Goal: Ask a question

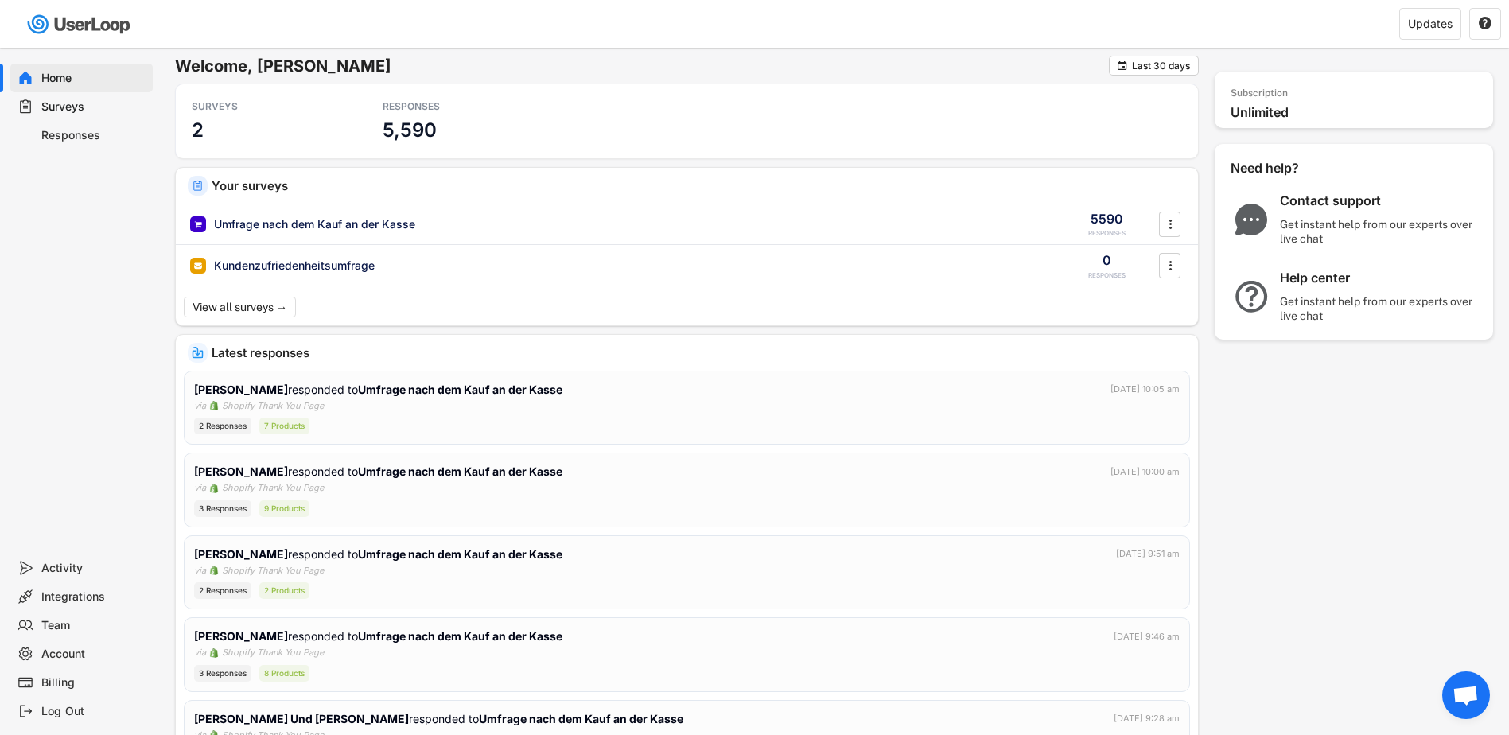
click at [50, 103] on div "Surveys" at bounding box center [93, 106] width 105 height 15
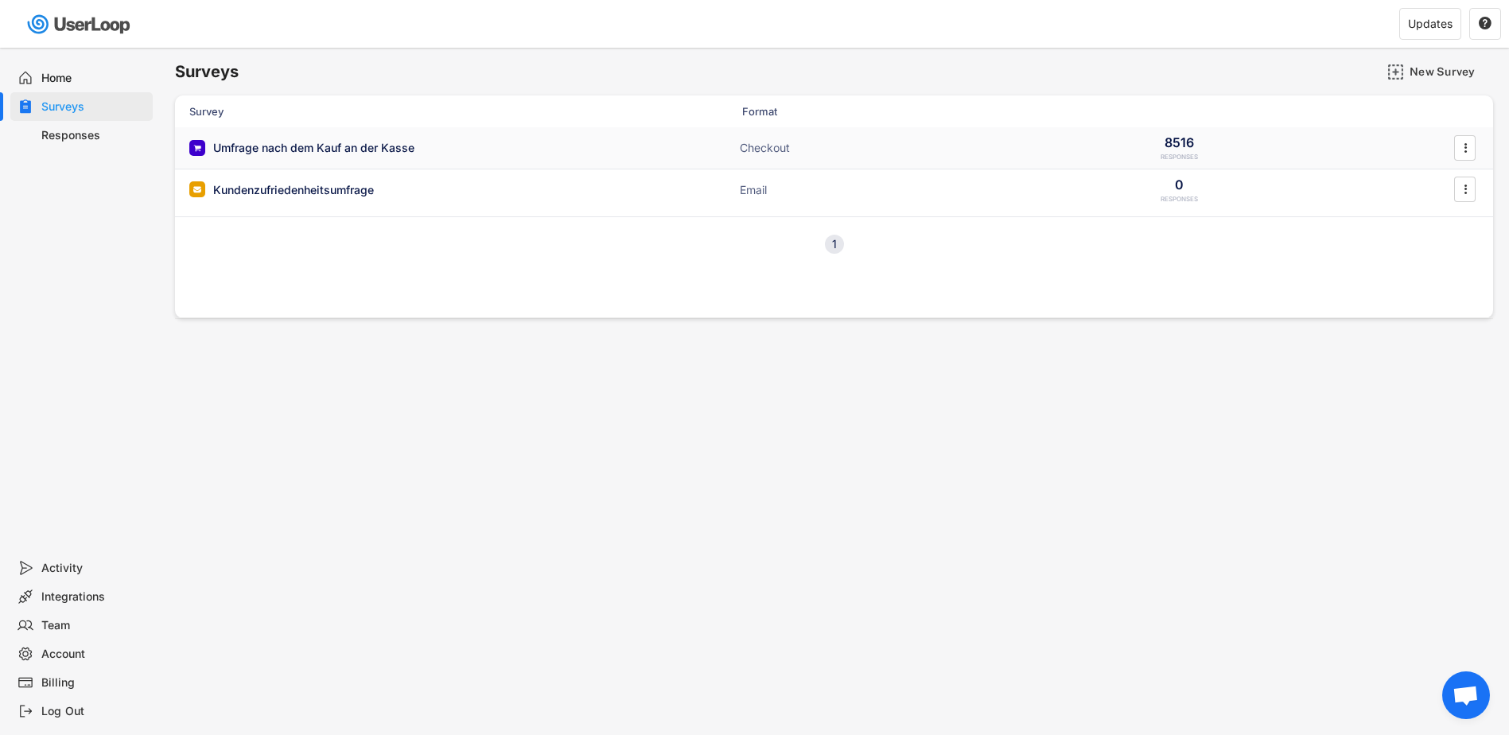
click at [294, 142] on div "Umfrage nach dem Kauf an der Kasse" at bounding box center [313, 148] width 201 height 16
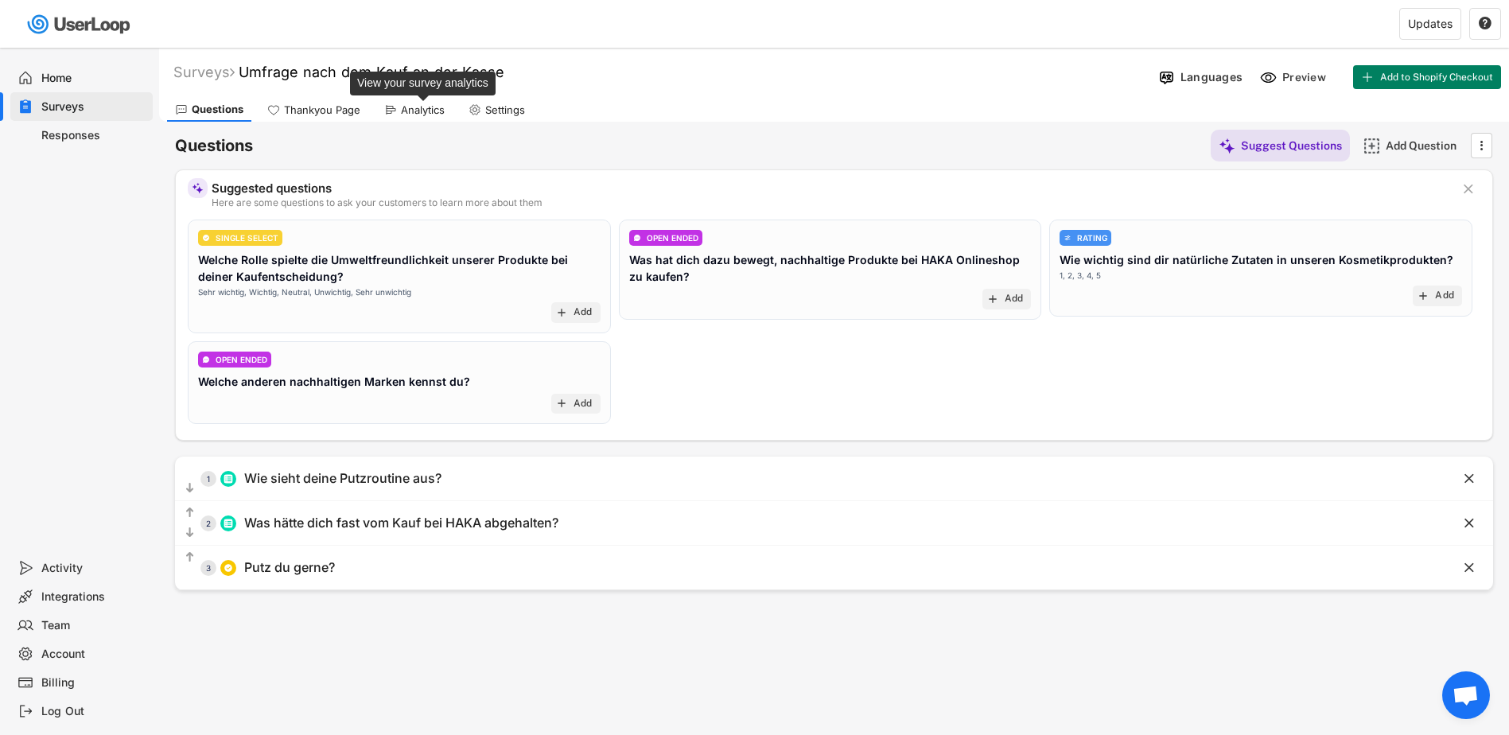
click at [422, 112] on div "Analytics" at bounding box center [423, 110] width 44 height 14
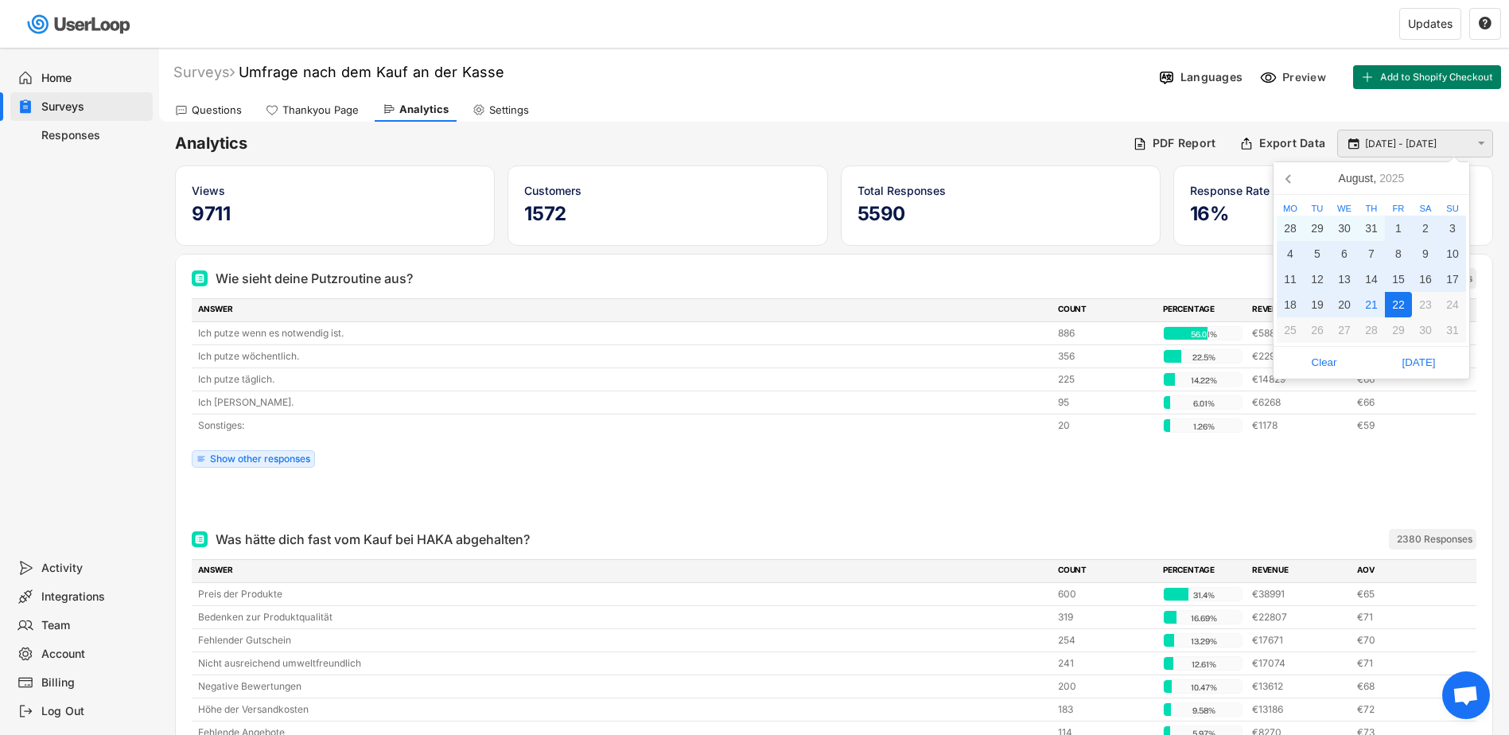
click at [1422, 138] on input "22 Jul - 22 Aug" at bounding box center [1417, 144] width 105 height 16
click at [1295, 305] on div "18" at bounding box center [1290, 304] width 27 height 25
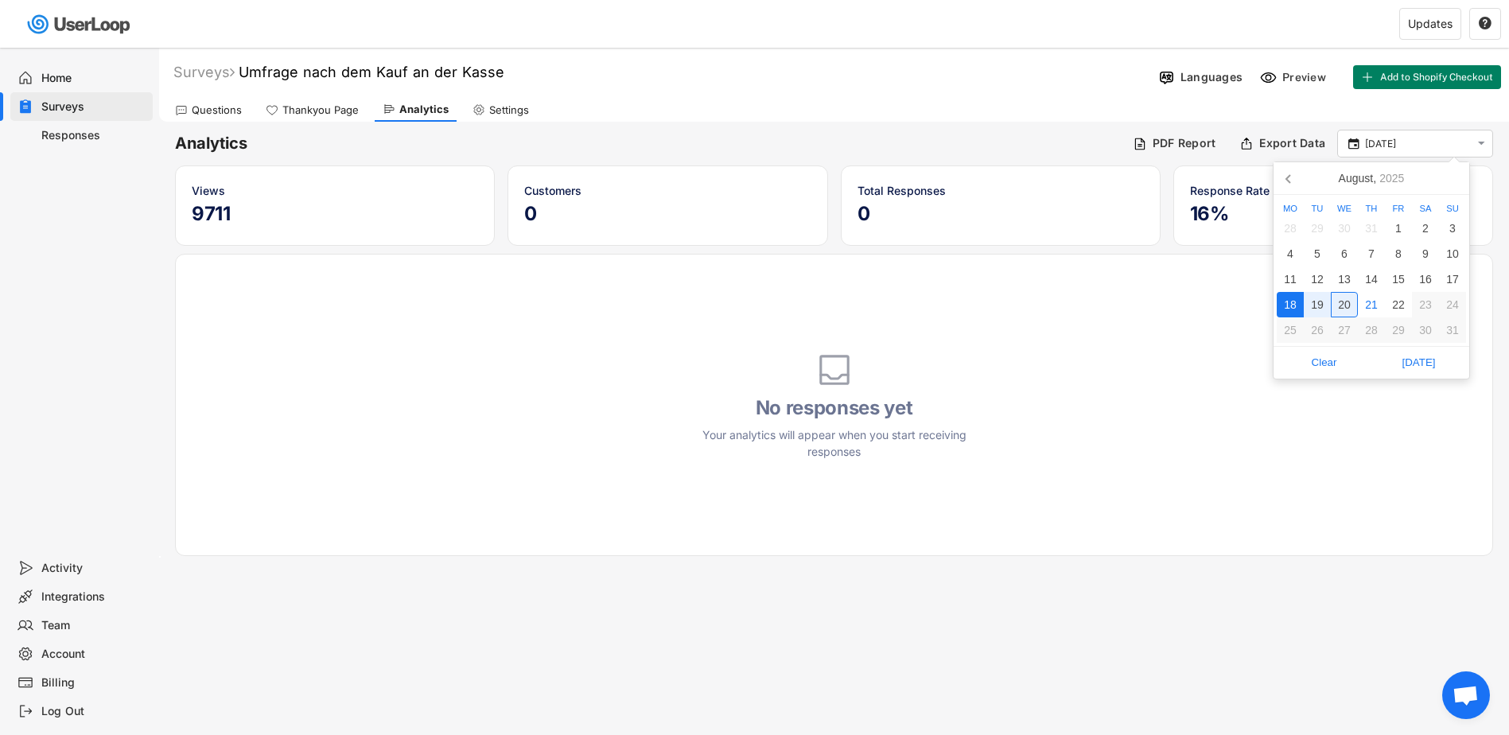
click at [1347, 304] on div "20" at bounding box center [1344, 304] width 27 height 25
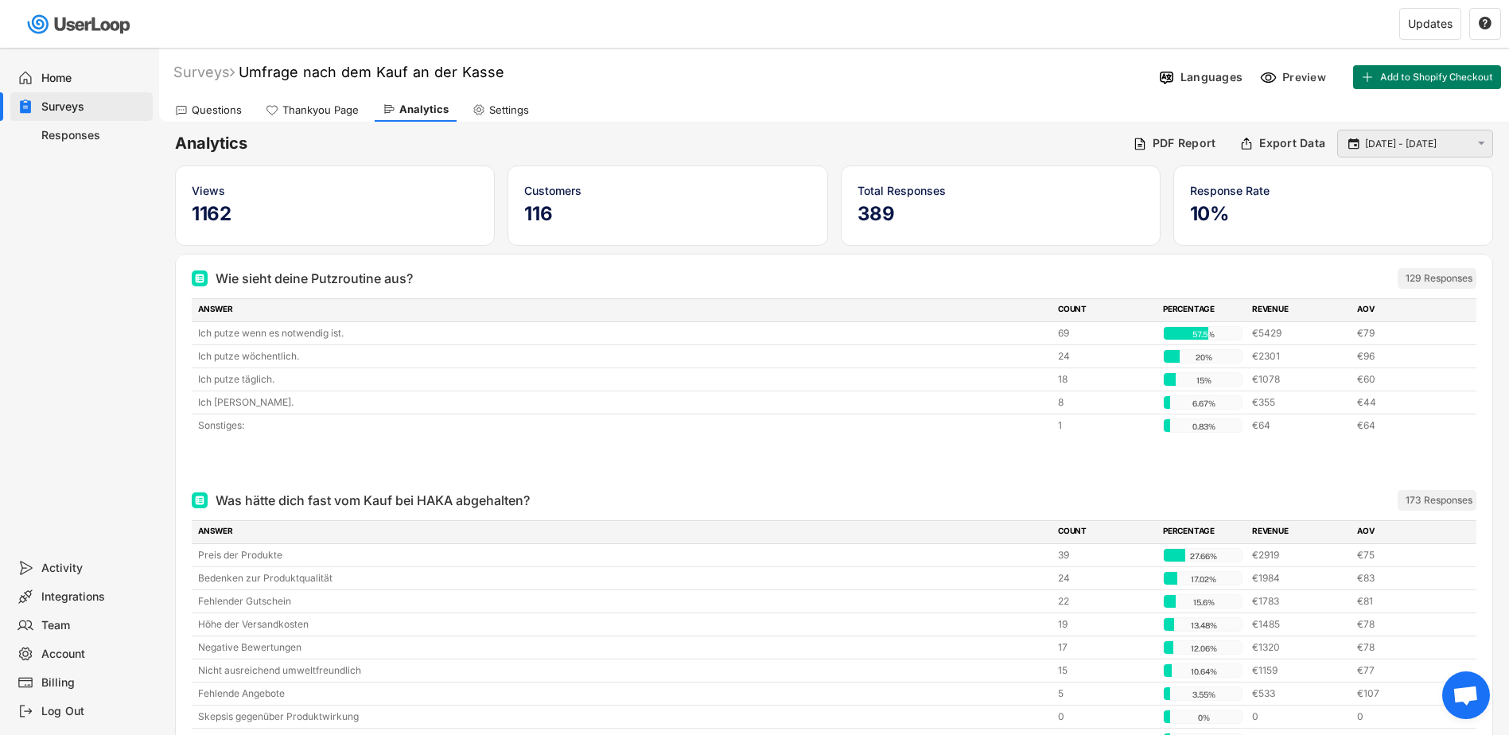
click at [1410, 145] on input "18 Aug - 20 Aug" at bounding box center [1417, 144] width 105 height 16
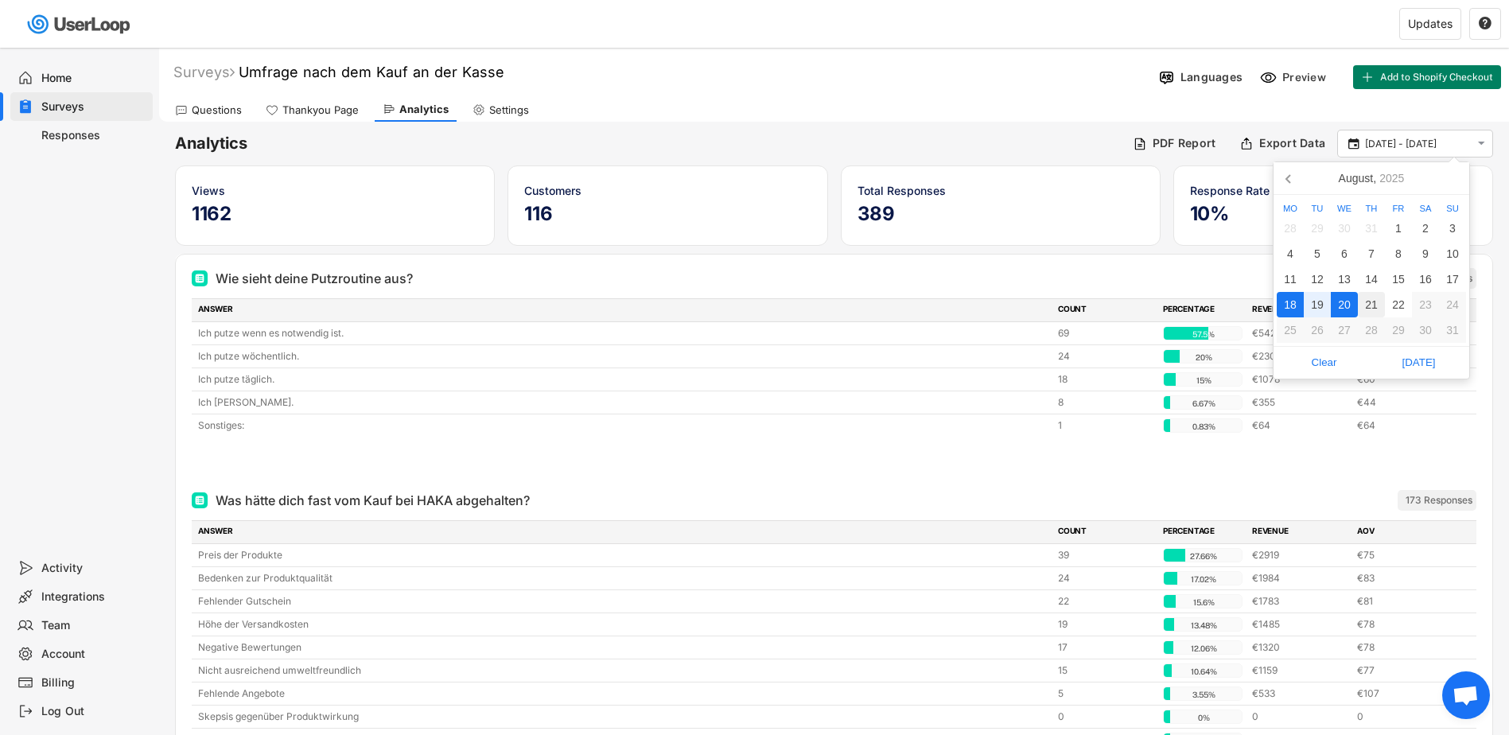
click at [1370, 304] on div "21" at bounding box center [1371, 304] width 27 height 25
click at [1338, 305] on div "20" at bounding box center [1344, 304] width 27 height 25
type input "20 Aug - 21 Aug"
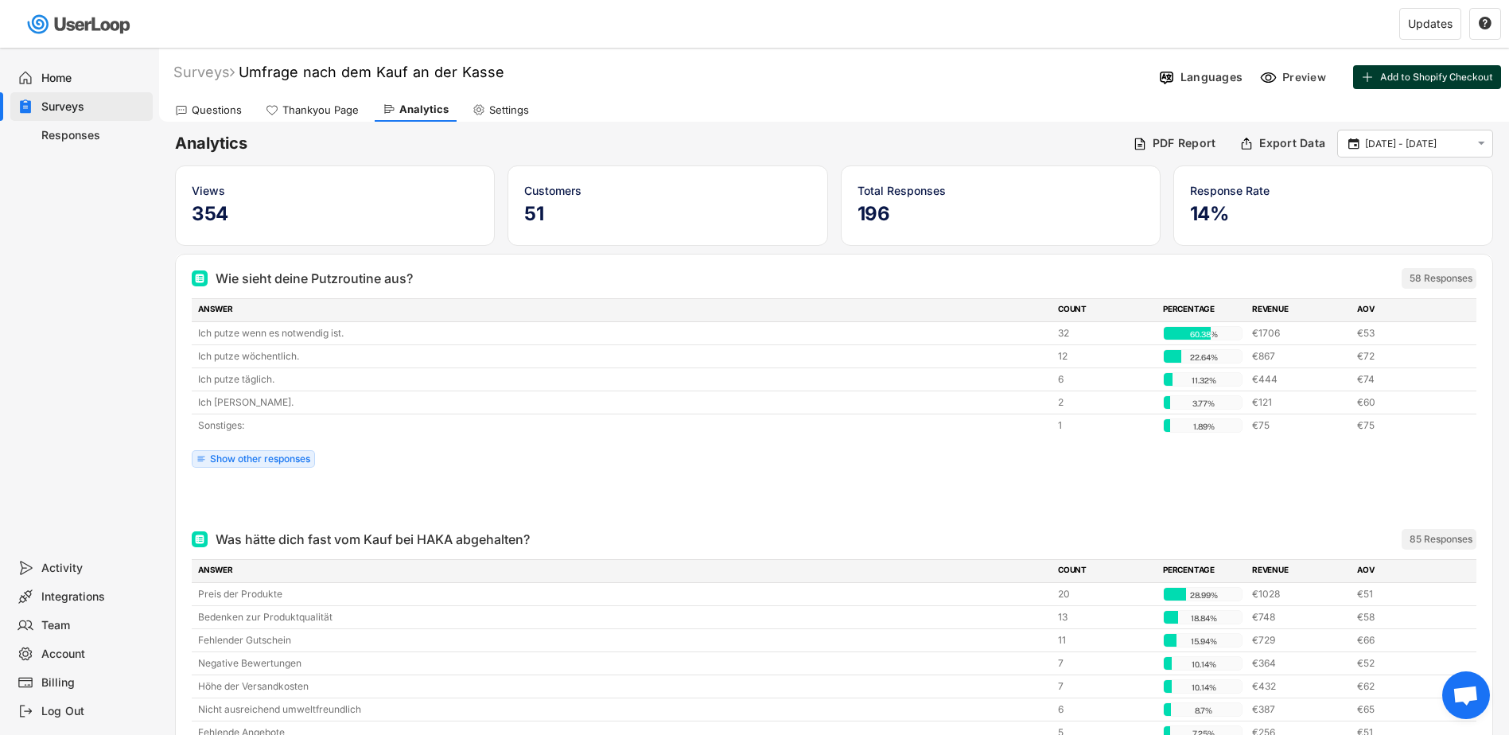
click at [1439, 74] on span "Add to Shopify Checkout" at bounding box center [1436, 77] width 113 height 10
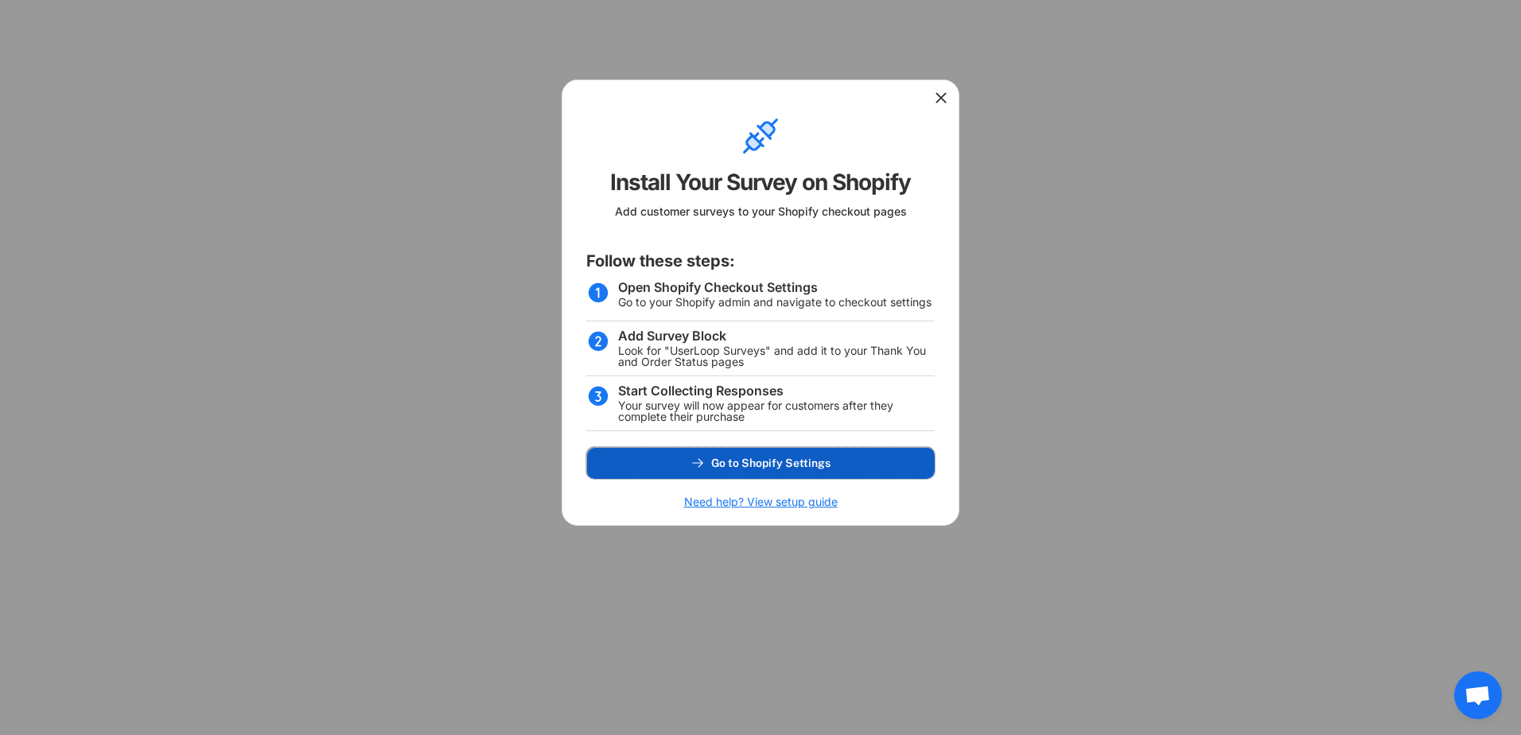
click at [739, 464] on span "Go to Shopify Settings" at bounding box center [770, 462] width 119 height 11
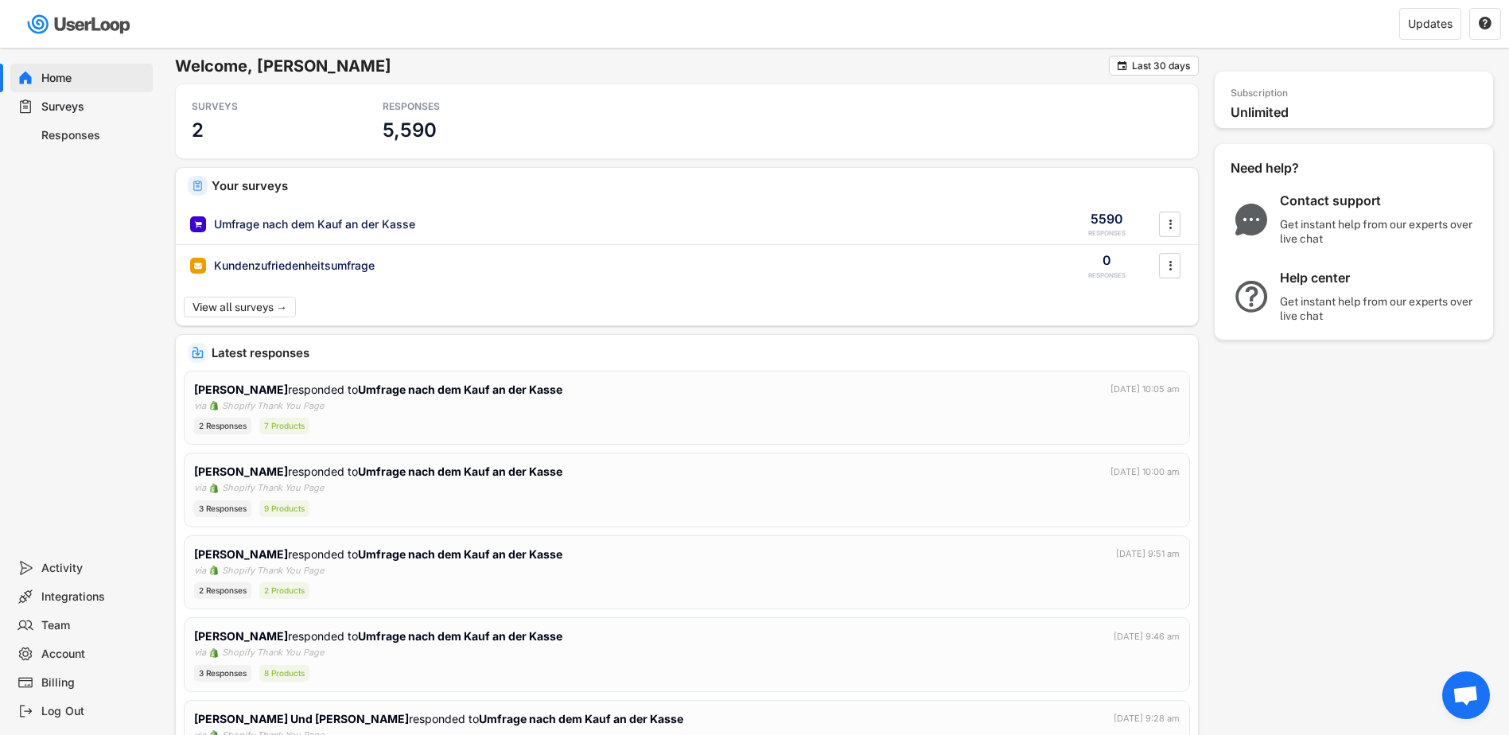
click at [1314, 301] on div "Get instant help from our experts over live chat" at bounding box center [1379, 308] width 199 height 29
click at [1314, 301] on body "Welcome, [PERSON_NAME]  Last 30 days SURVEYS 2 RESPONSES 5,590 Your surveys Um…" at bounding box center [754, 367] width 1509 height 735
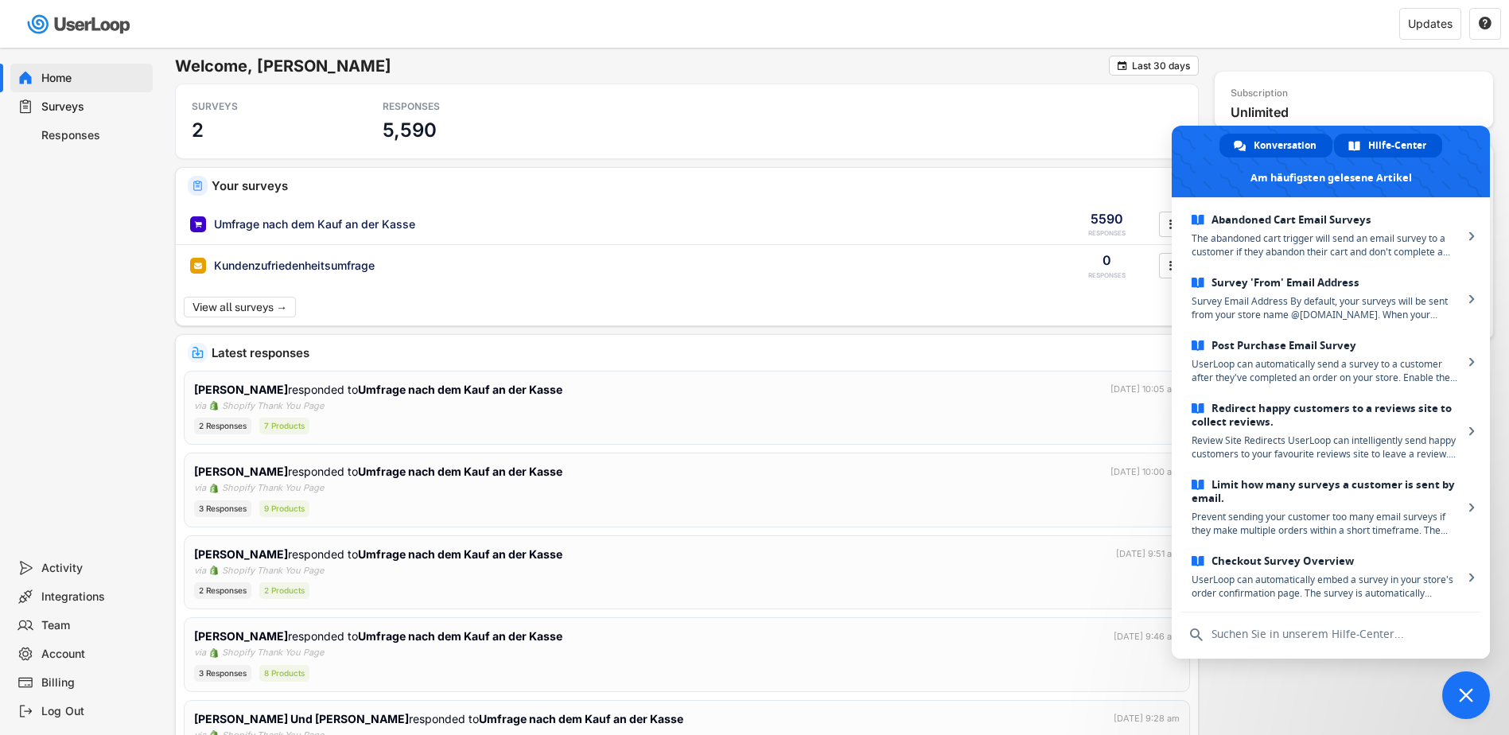
click at [1283, 142] on span "Konversation" at bounding box center [1285, 146] width 63 height 24
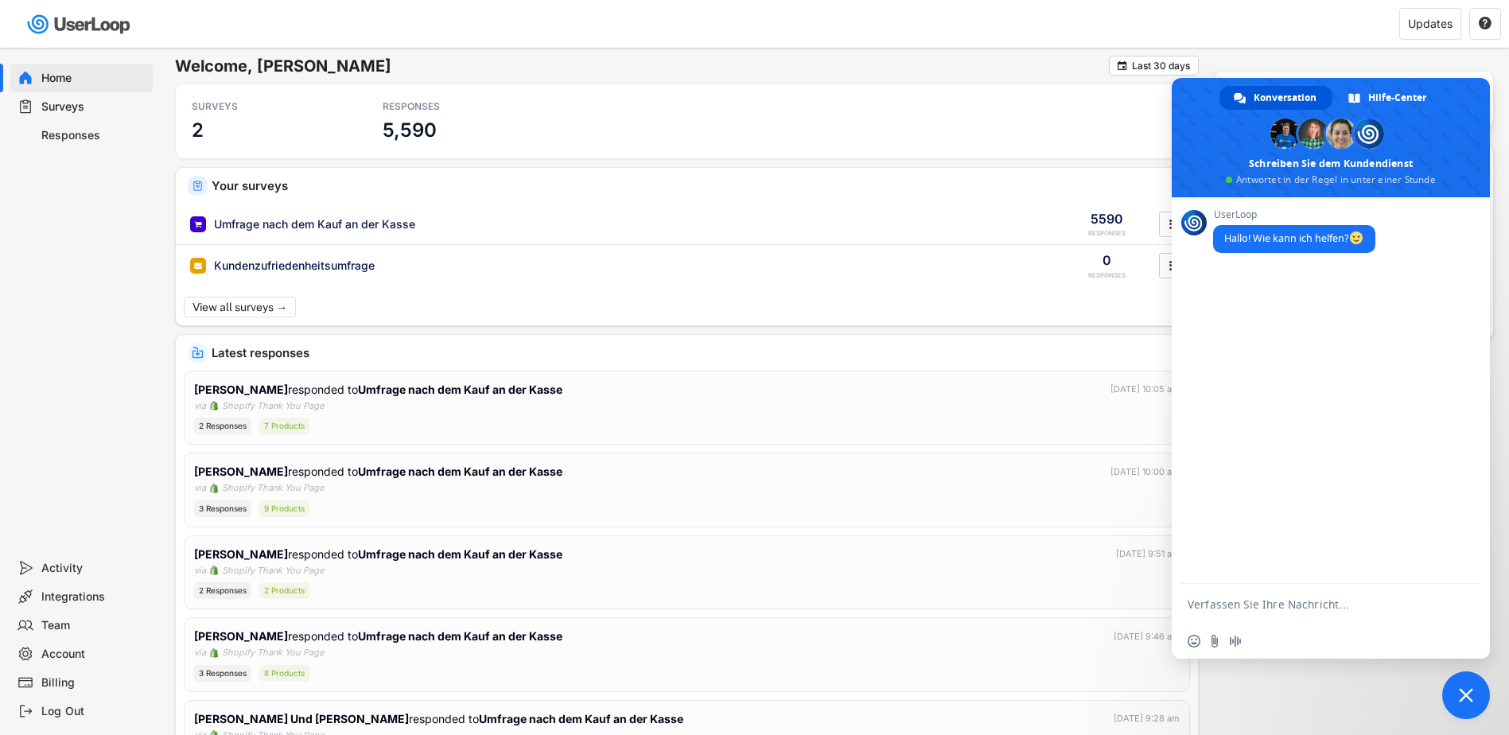
click at [1211, 607] on textarea "Verfassen Sie Ihre Nachricht…" at bounding box center [1315, 604] width 255 height 40
type textarea "Hallo, wenn ich die Surveys angepasst habe und im Checkout bei Shopify bereits …"
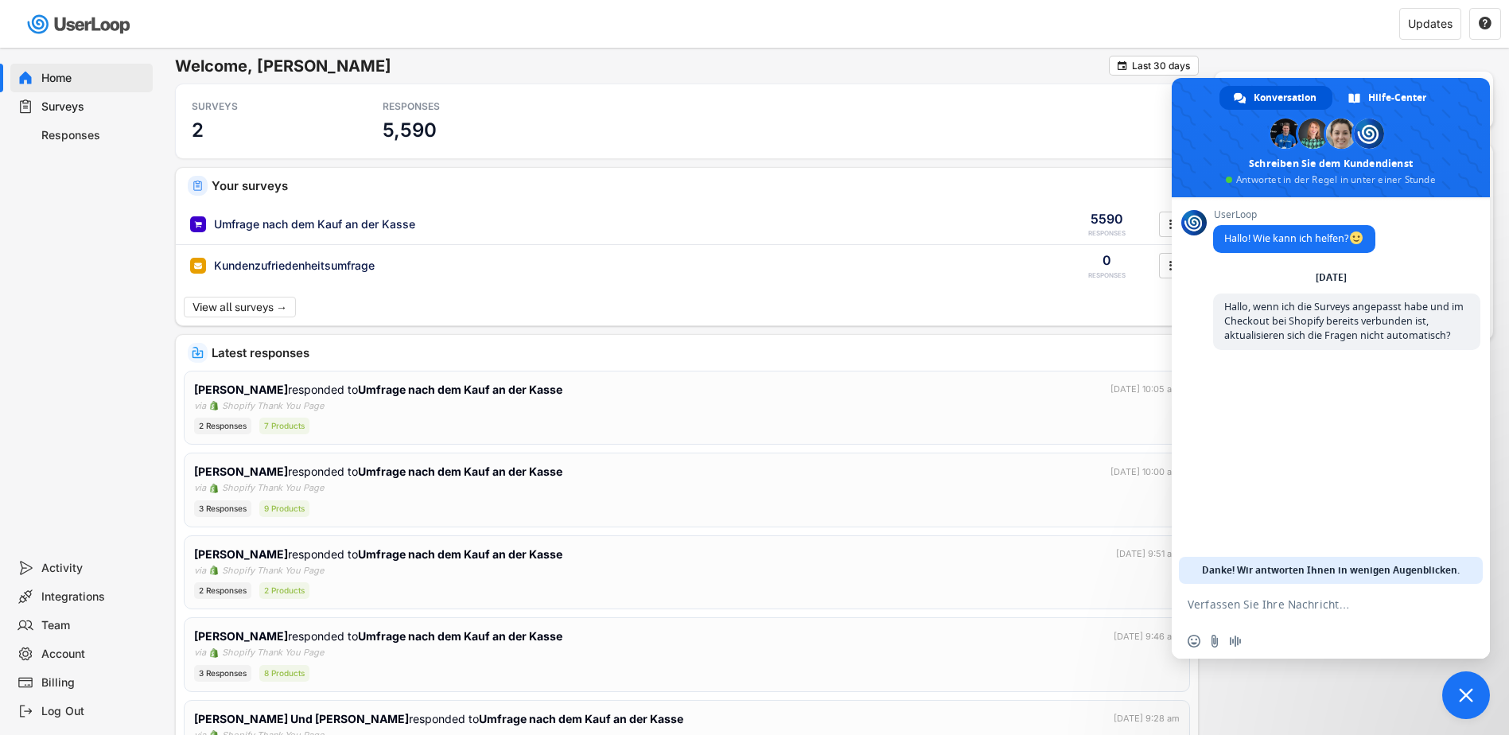
click at [51, 680] on div "Billing" at bounding box center [93, 682] width 105 height 15
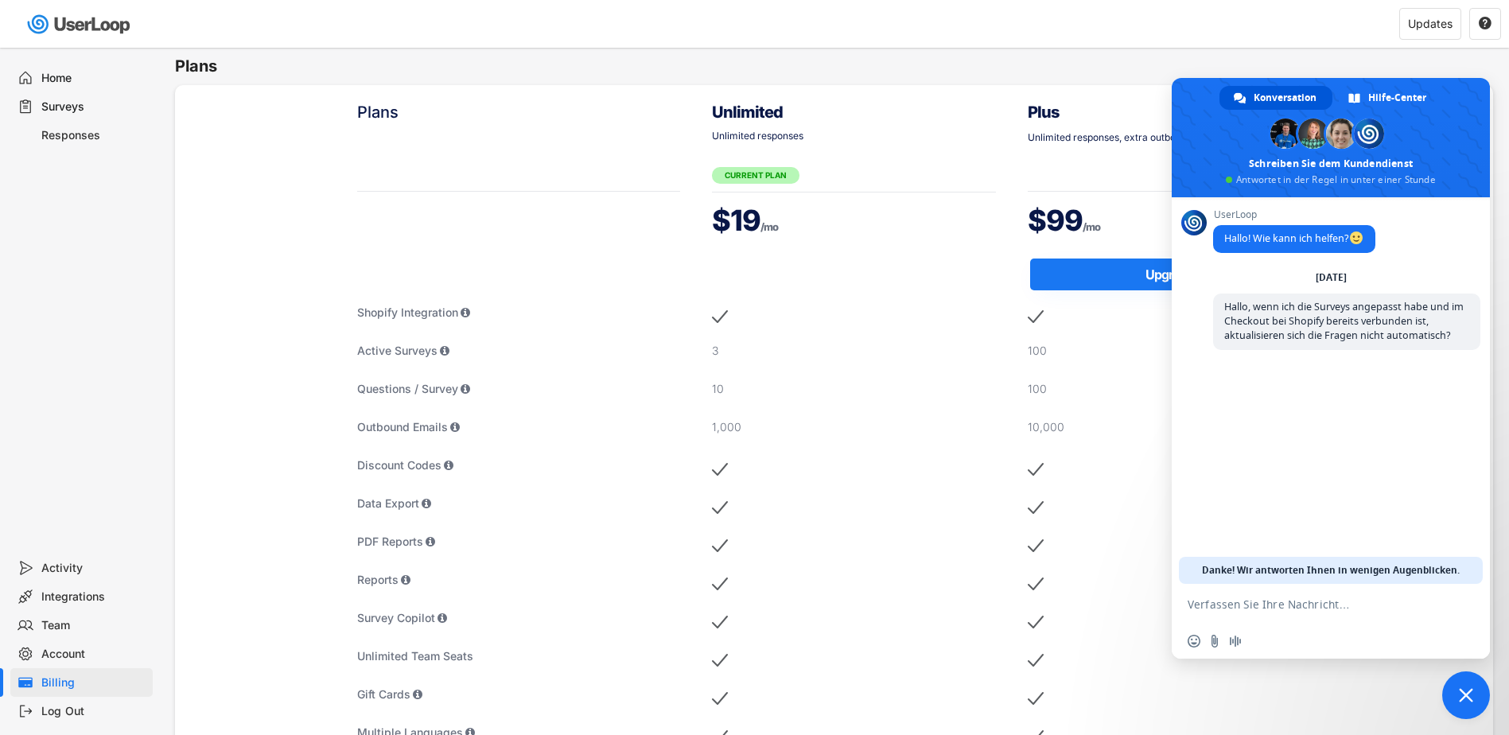
click at [66, 598] on div "Integrations" at bounding box center [93, 596] width 105 height 15
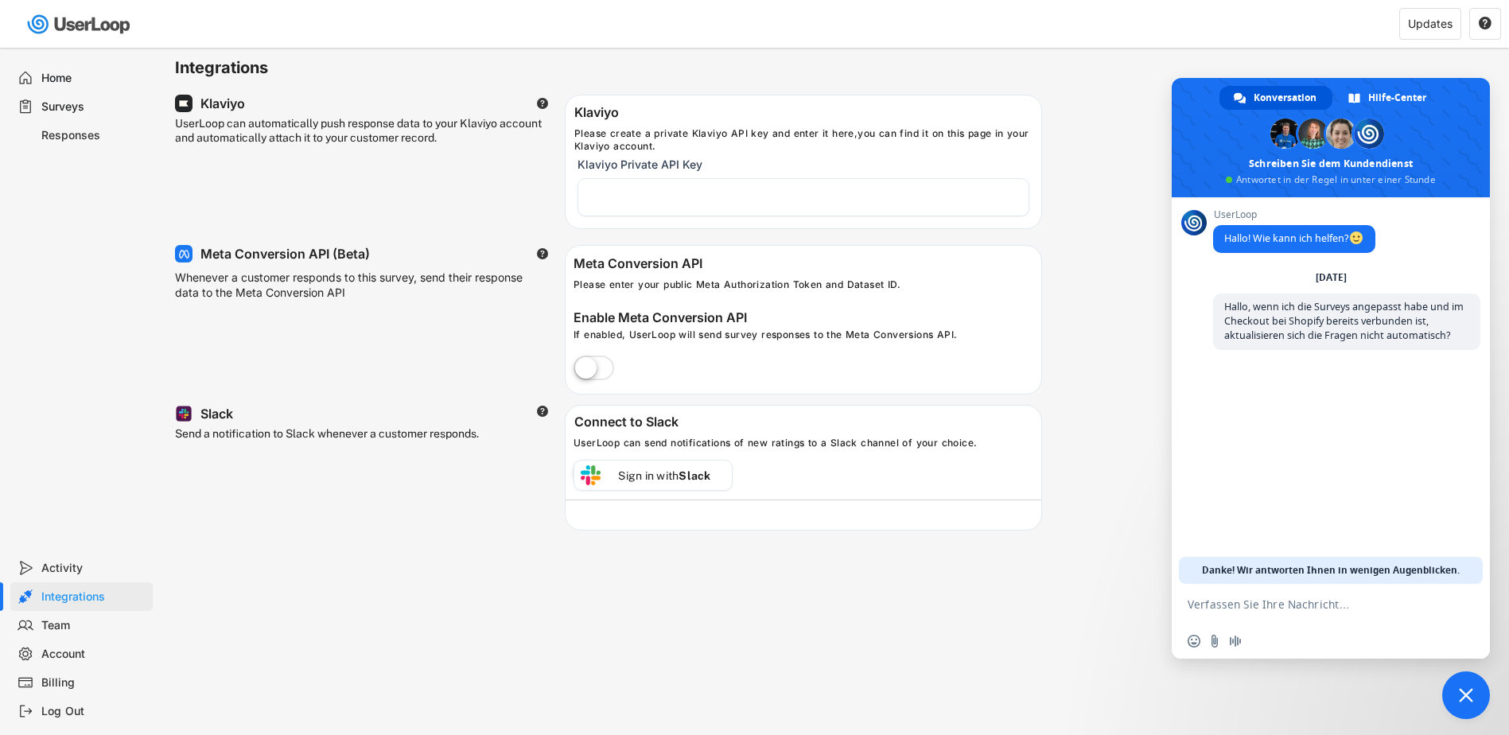
click at [51, 105] on div "Surveys" at bounding box center [93, 106] width 105 height 15
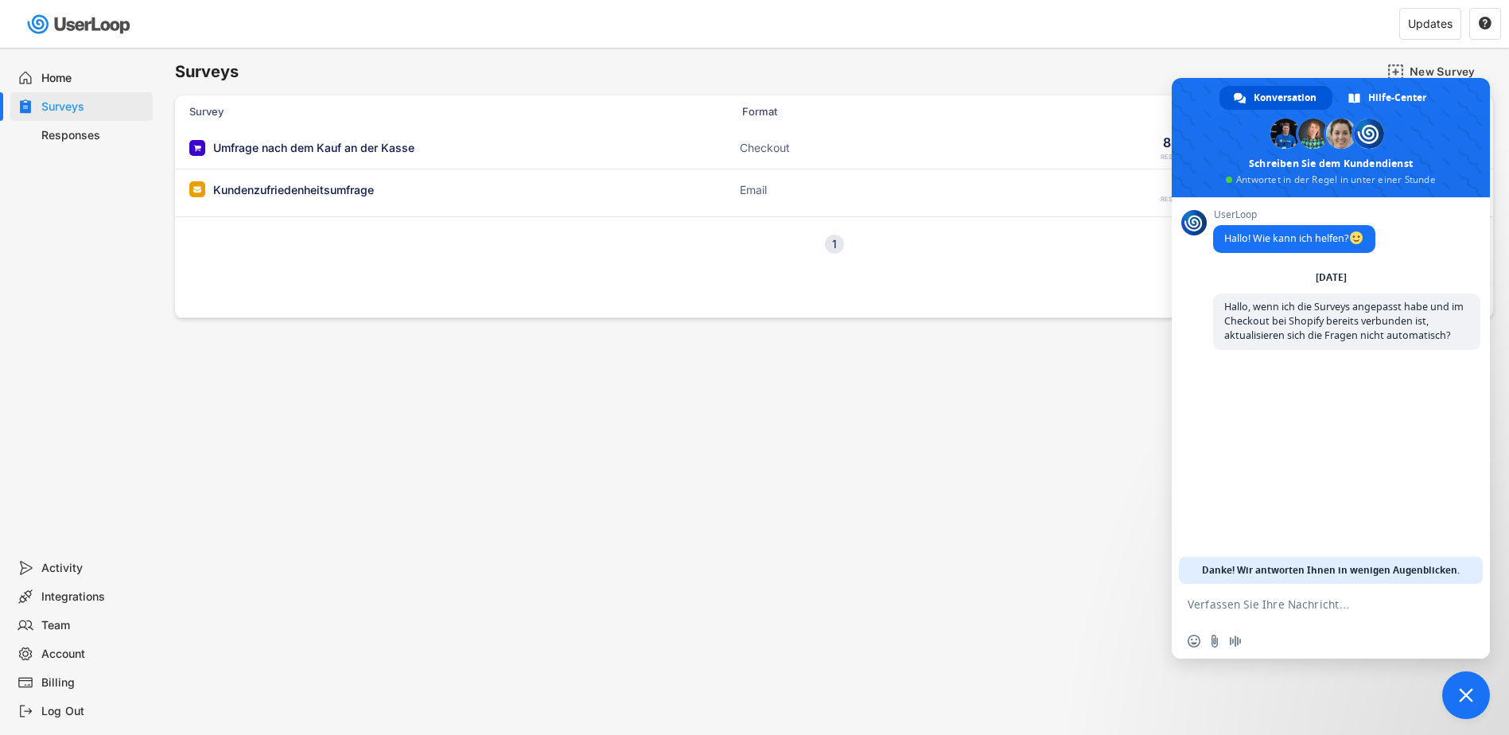
click at [64, 128] on div "Responses" at bounding box center [93, 135] width 105 height 15
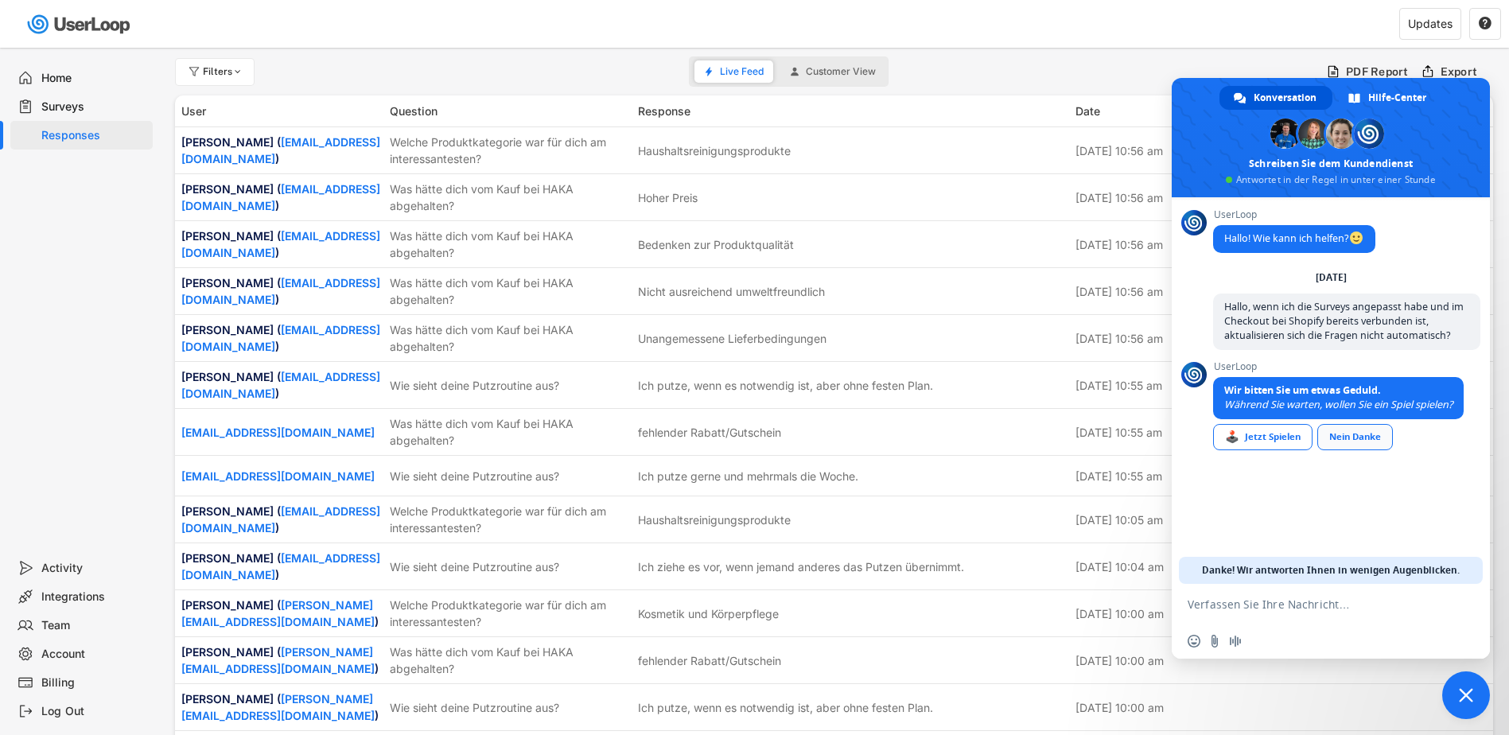
click at [1348, 442] on link "Nein Danke" at bounding box center [1355, 437] width 76 height 26
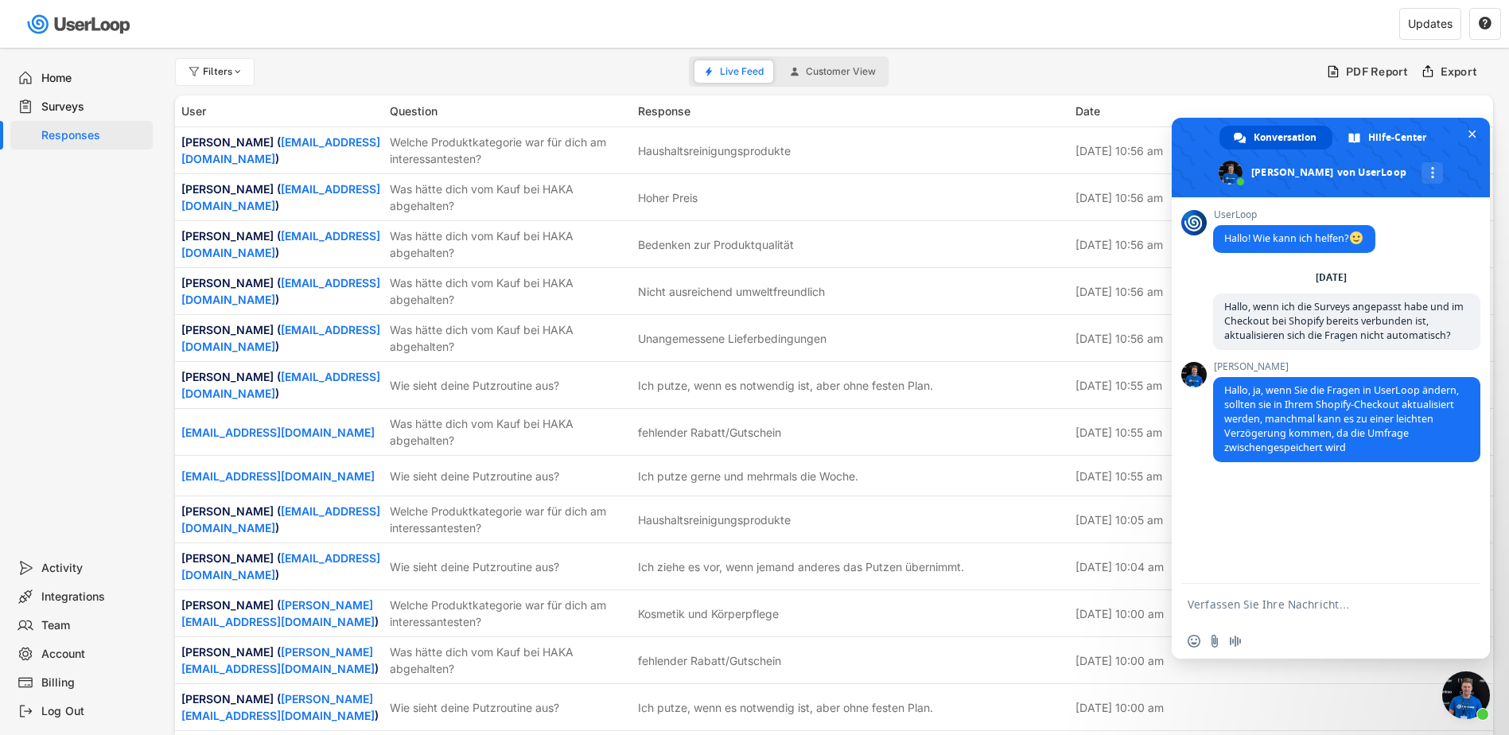
click at [1251, 601] on textarea "Verfassen Sie Ihre Nachricht…" at bounding box center [1315, 604] width 255 height 40
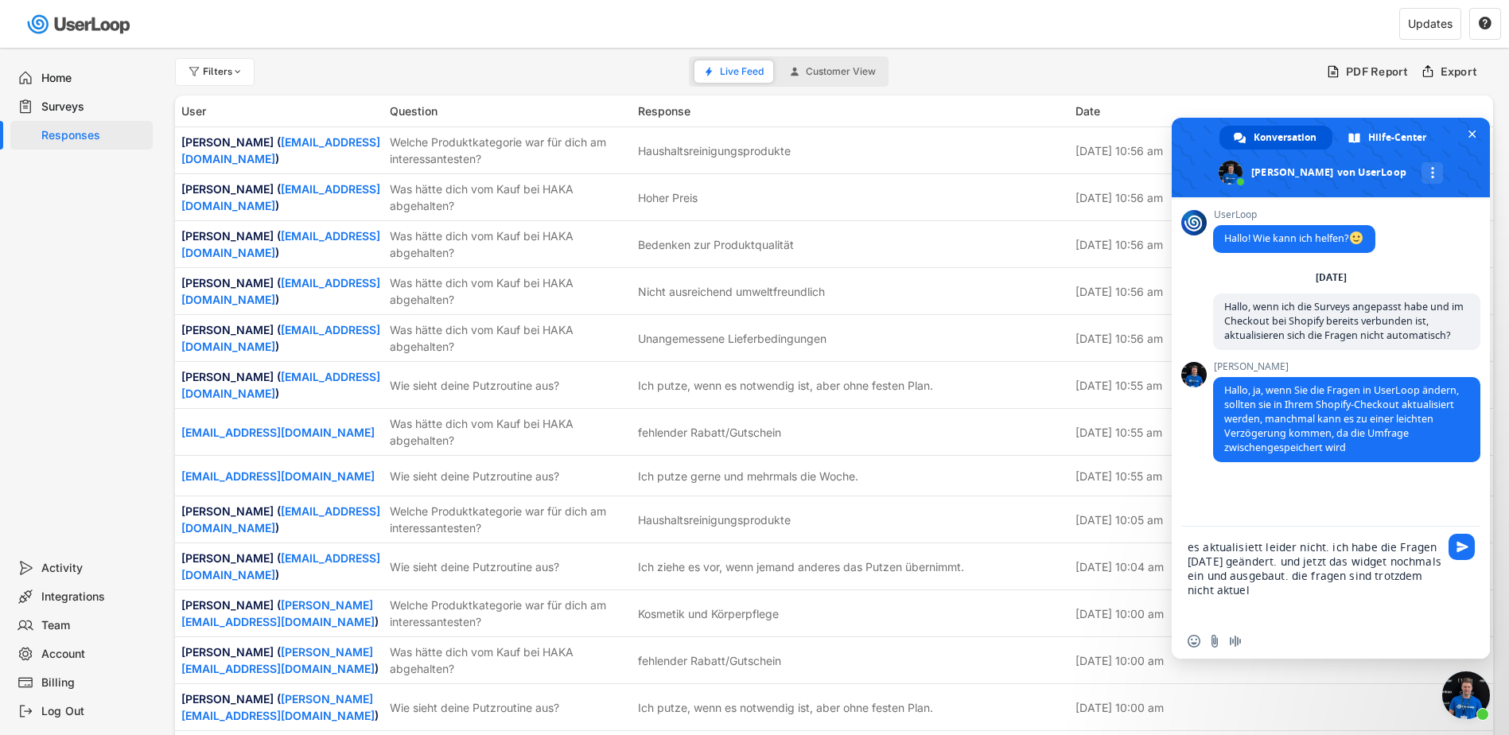
type textarea "es aktualisiett leider nicht. ich habe die Fragen [DATE] geändert. und jetzt da…"
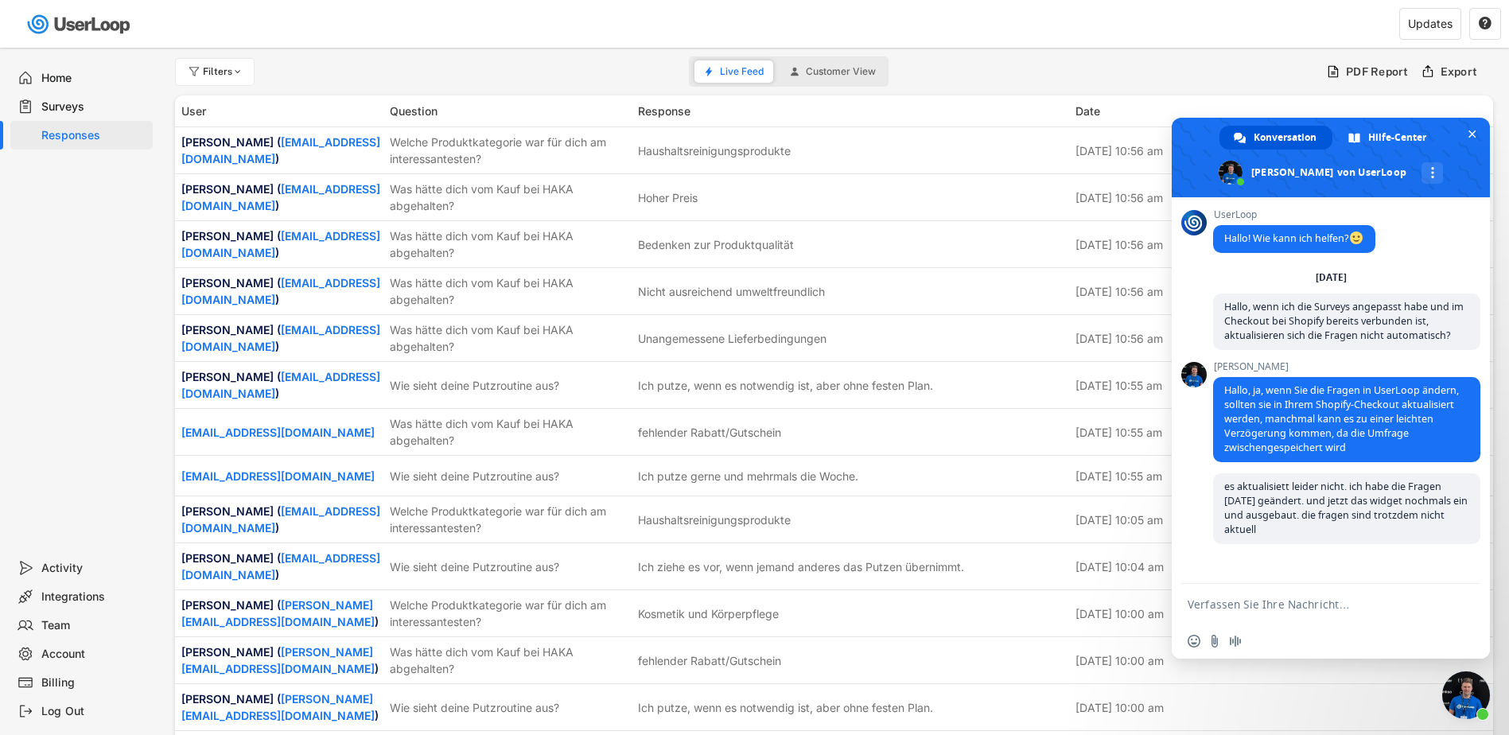
scroll to position [47, 0]
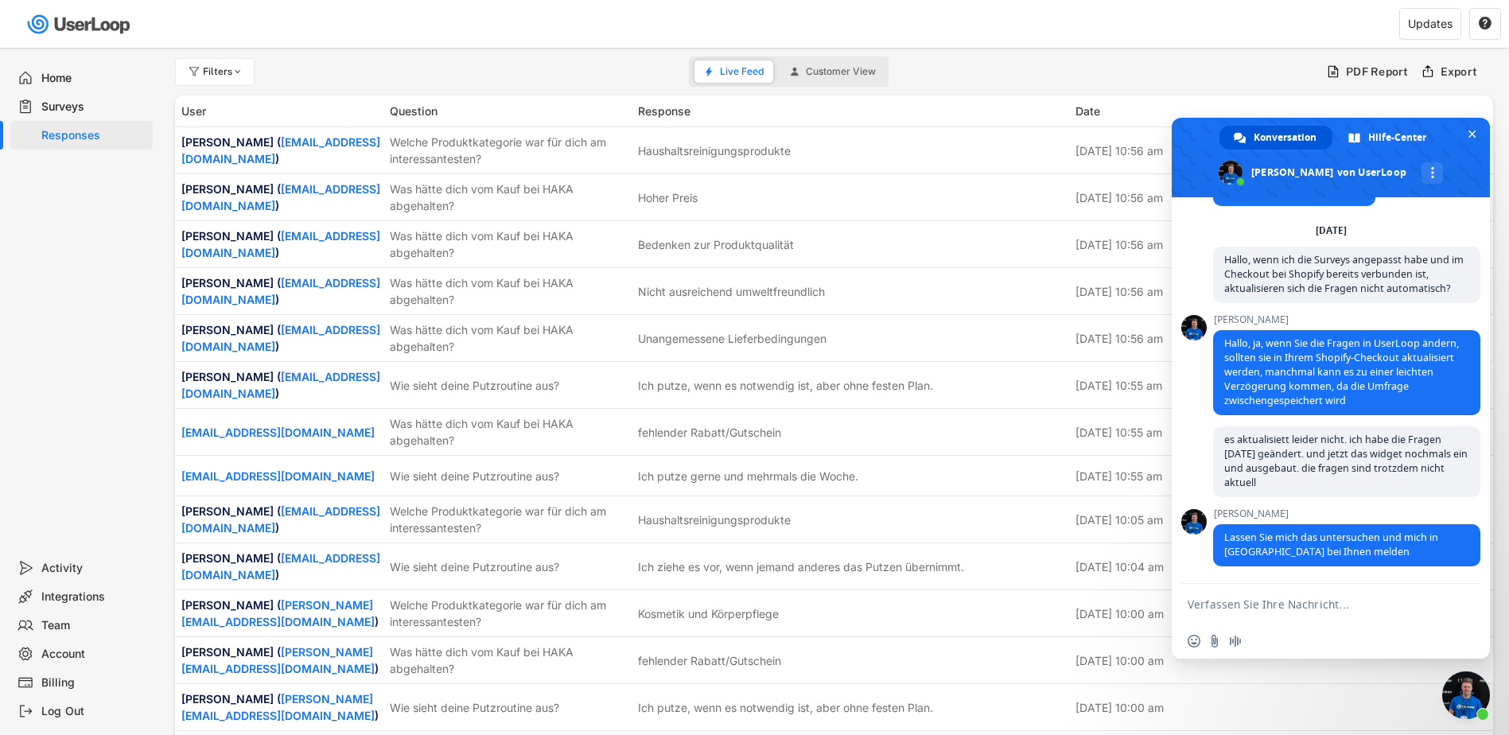
click at [1264, 605] on textarea "Verfassen Sie Ihre Nachricht…" at bounding box center [1315, 604] width 255 height 40
type textarea "wie aktualisiere ich in Shopify? immer Widget entfernen und neu hinzufügen oder…"
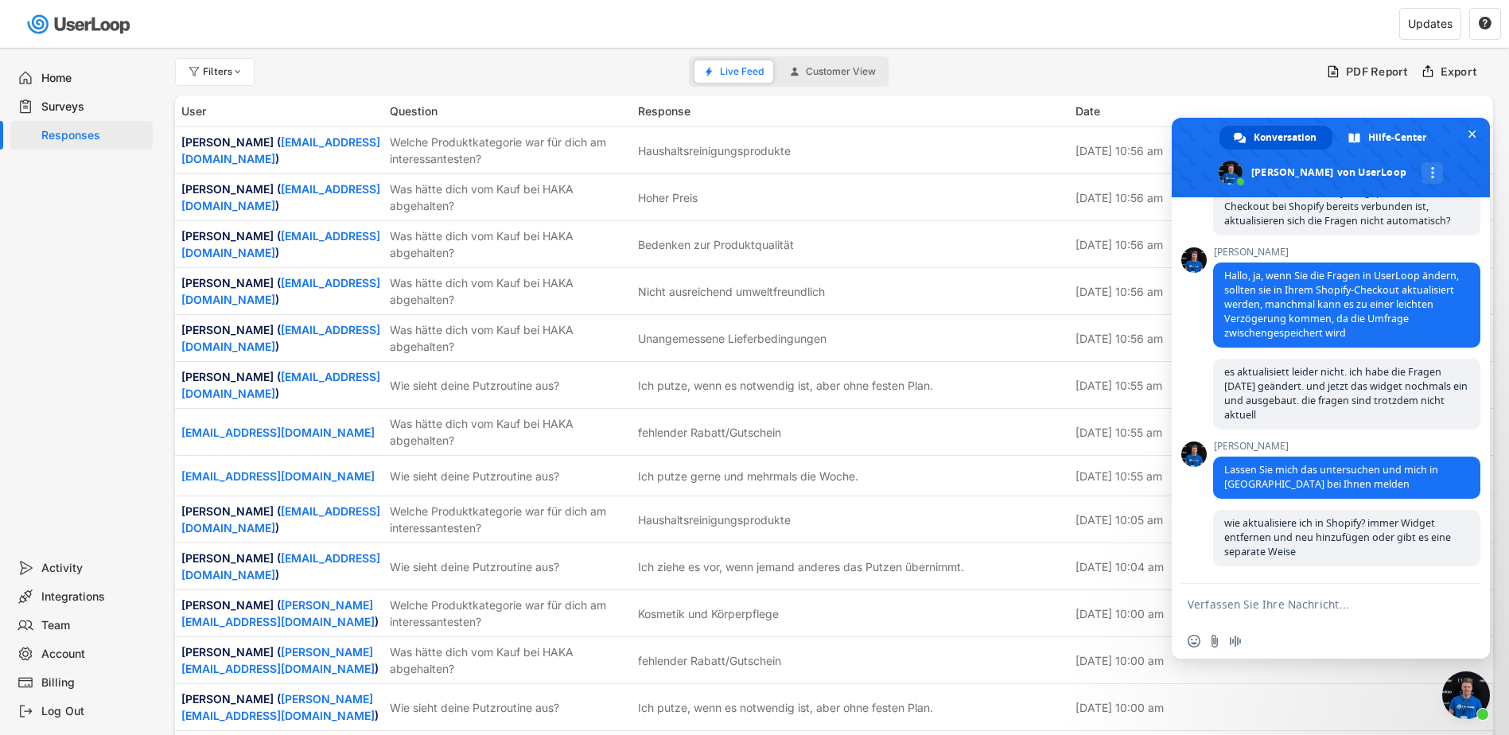
scroll to position [115, 0]
